Goal: Task Accomplishment & Management: Manage account settings

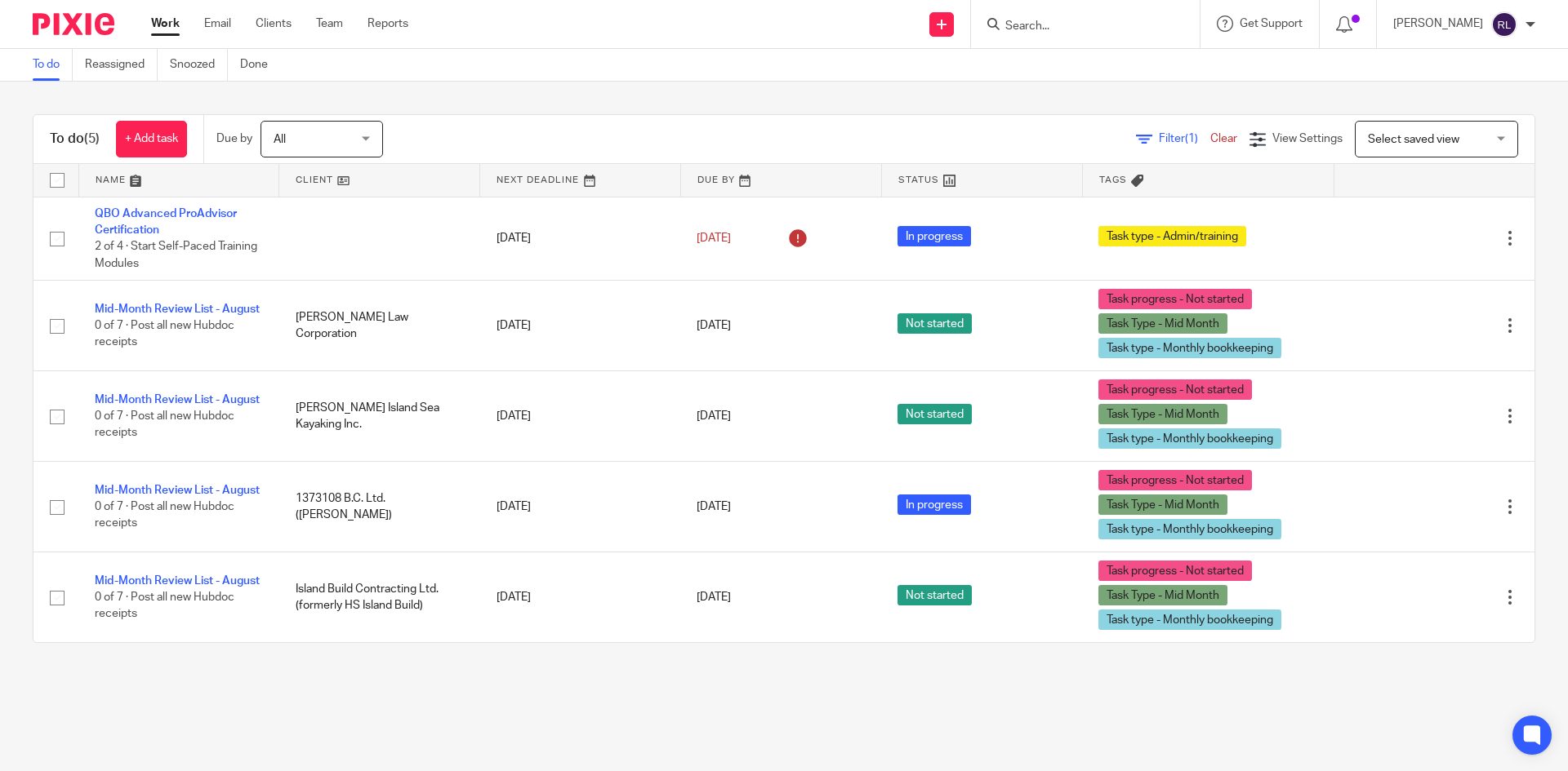
click at [163, 21] on link "Work" at bounding box center [165, 24] width 29 height 17
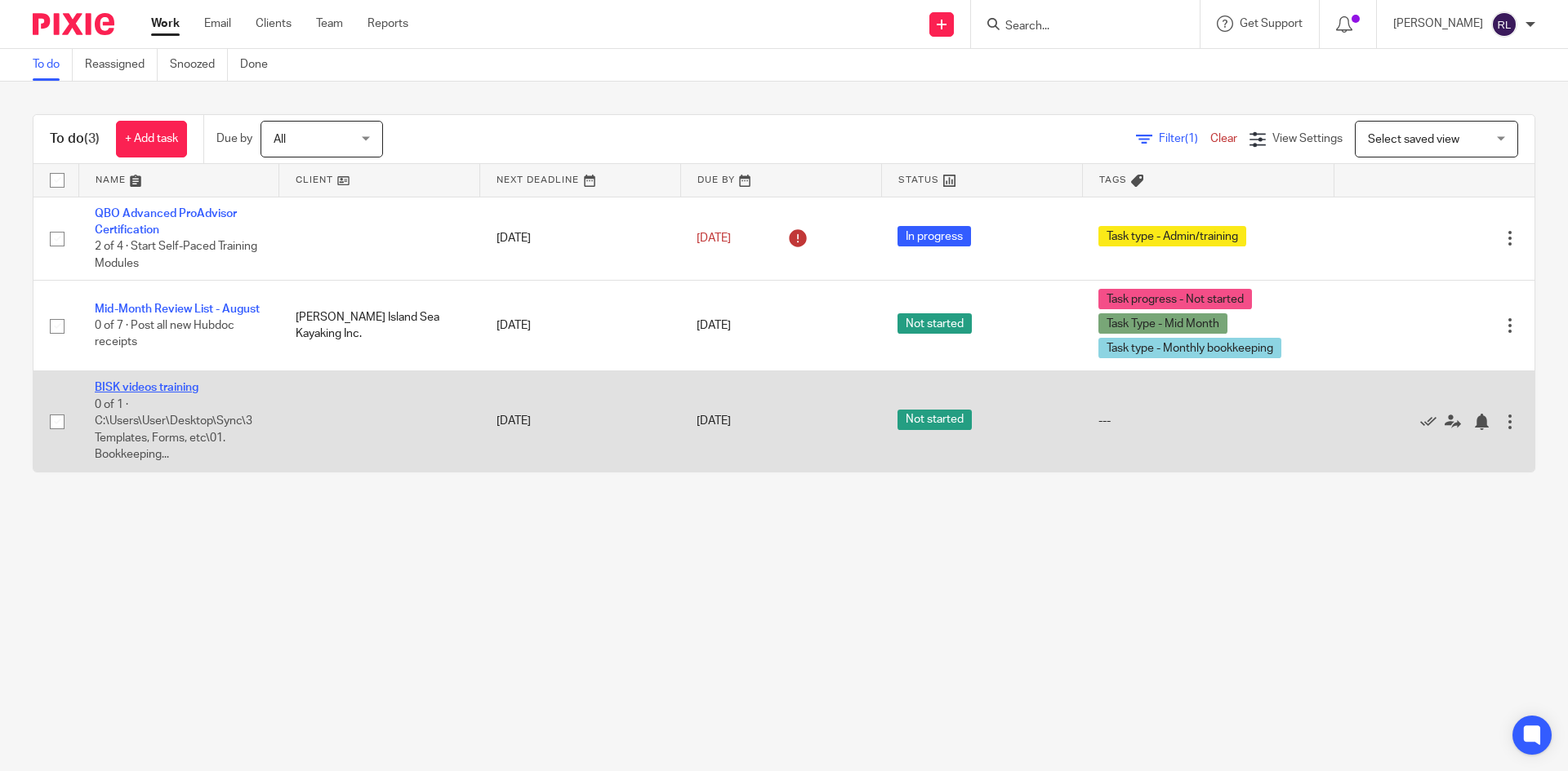
click at [171, 390] on link "BISK videos training" at bounding box center [146, 388] width 104 height 11
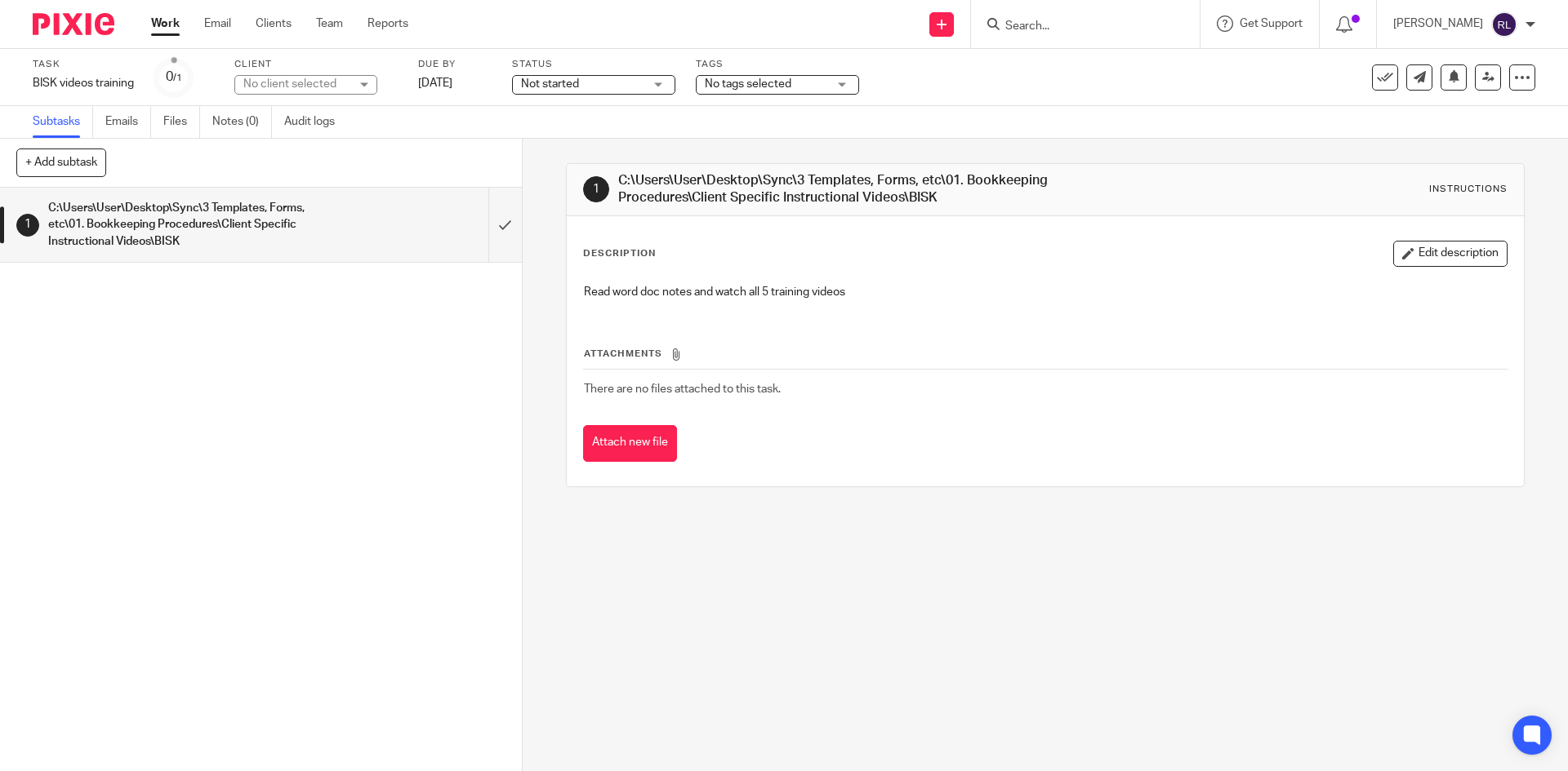
click at [164, 24] on link "Work" at bounding box center [165, 24] width 29 height 17
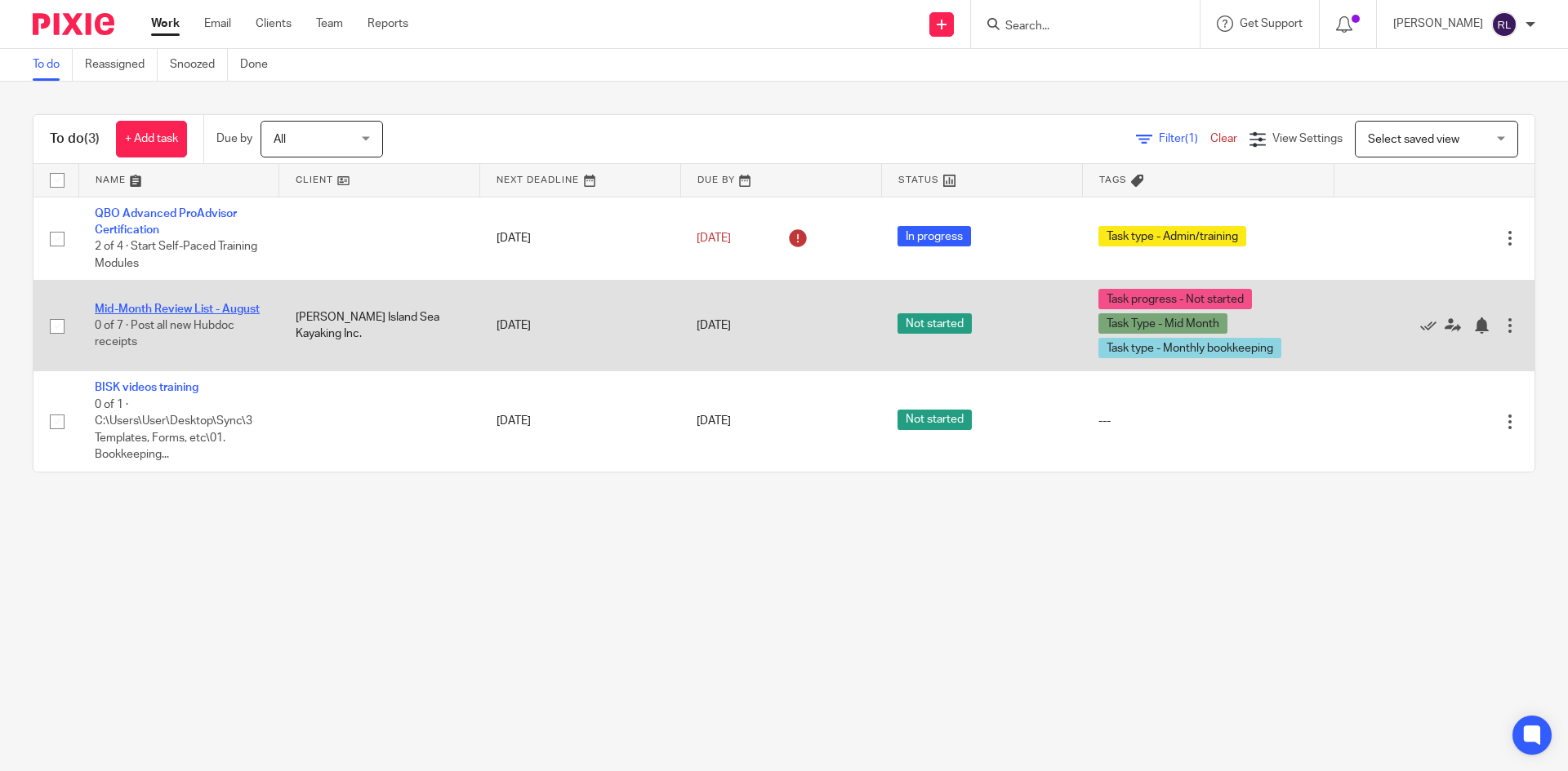
click at [156, 304] on link "Mid-Month Review List - August" at bounding box center [177, 309] width 165 height 11
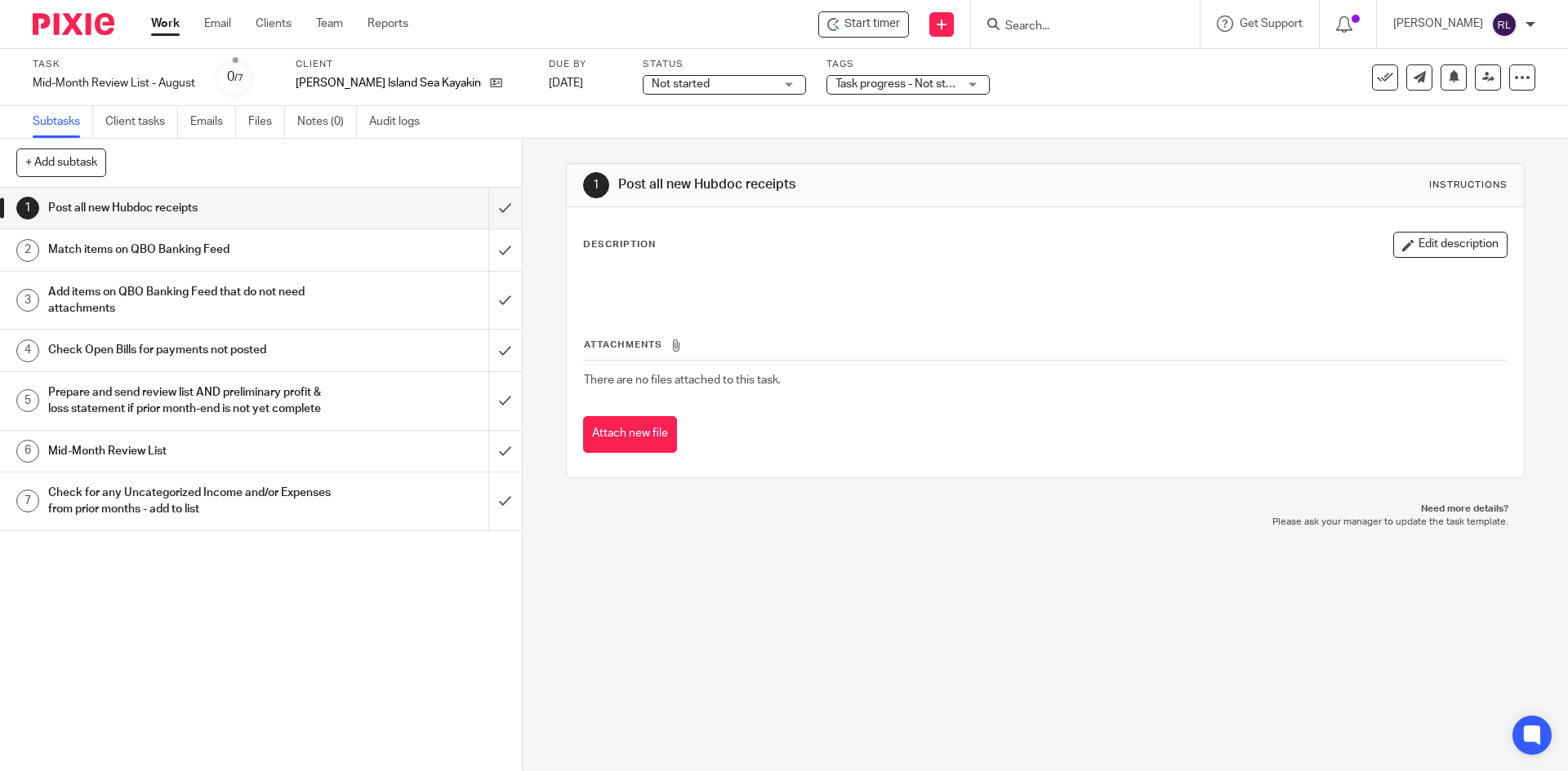
click at [156, 24] on link "Work" at bounding box center [165, 24] width 29 height 17
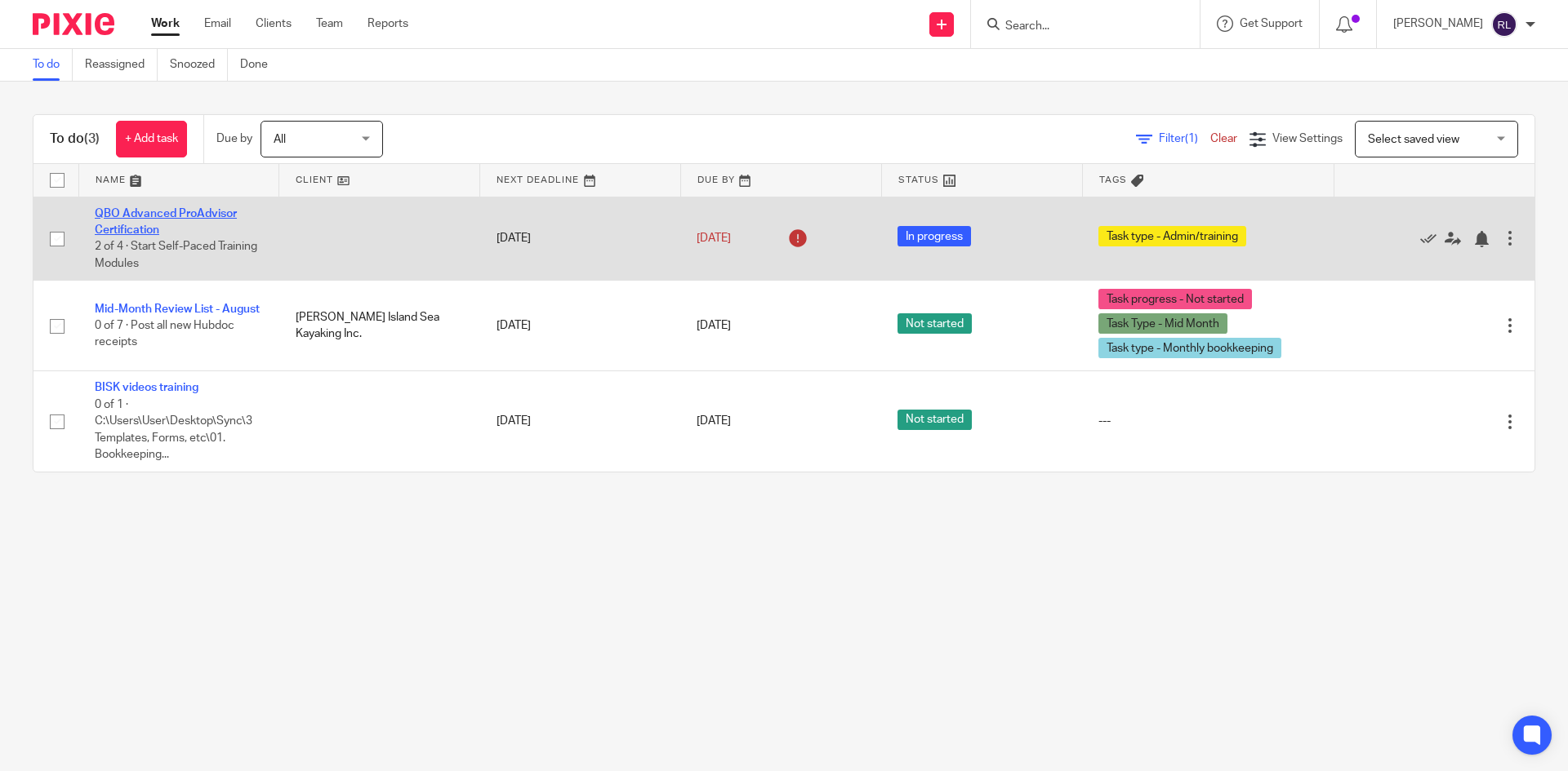
click at [169, 211] on link "QBO Advanced ProAdvisor Certification" at bounding box center [165, 222] width 142 height 28
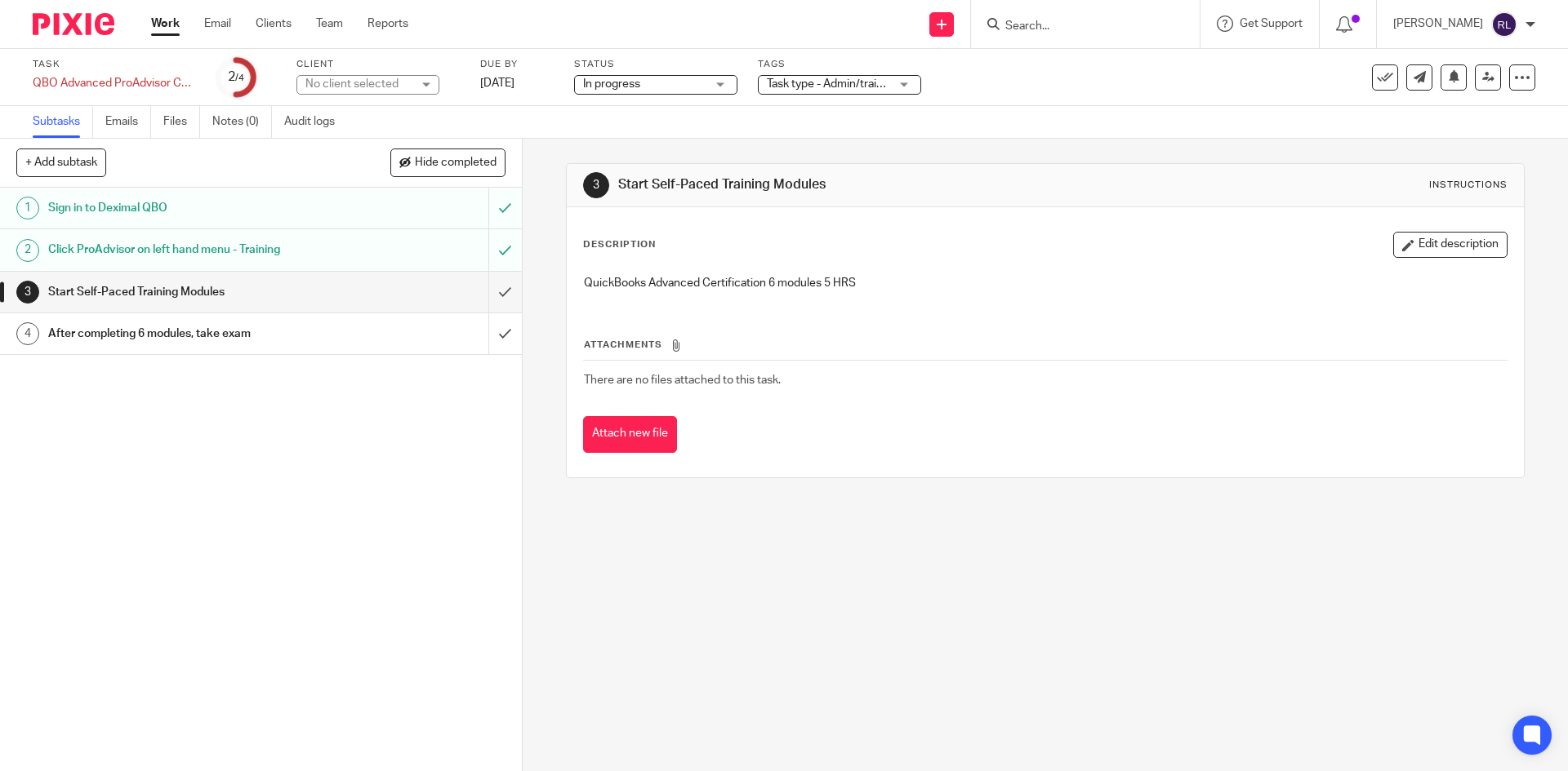
click at [169, 26] on link "Work" at bounding box center [165, 24] width 29 height 17
